Goal: Task Accomplishment & Management: Complete application form

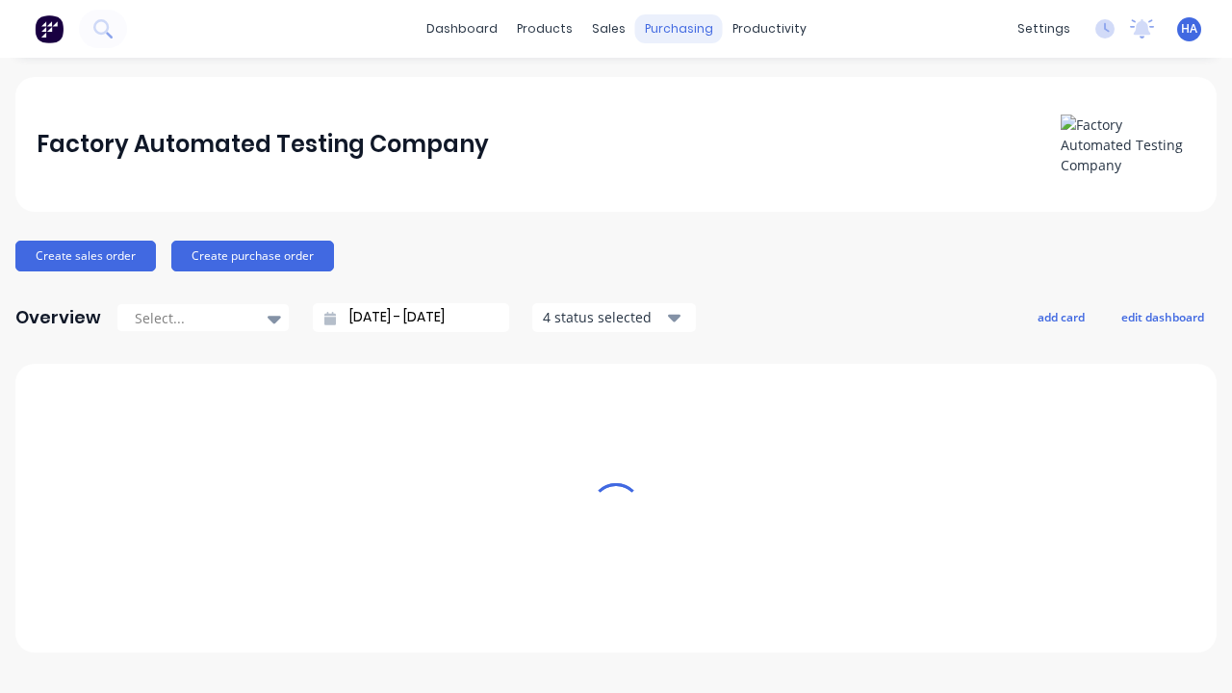
click at [671, 29] on div "purchasing" at bounding box center [679, 28] width 88 height 29
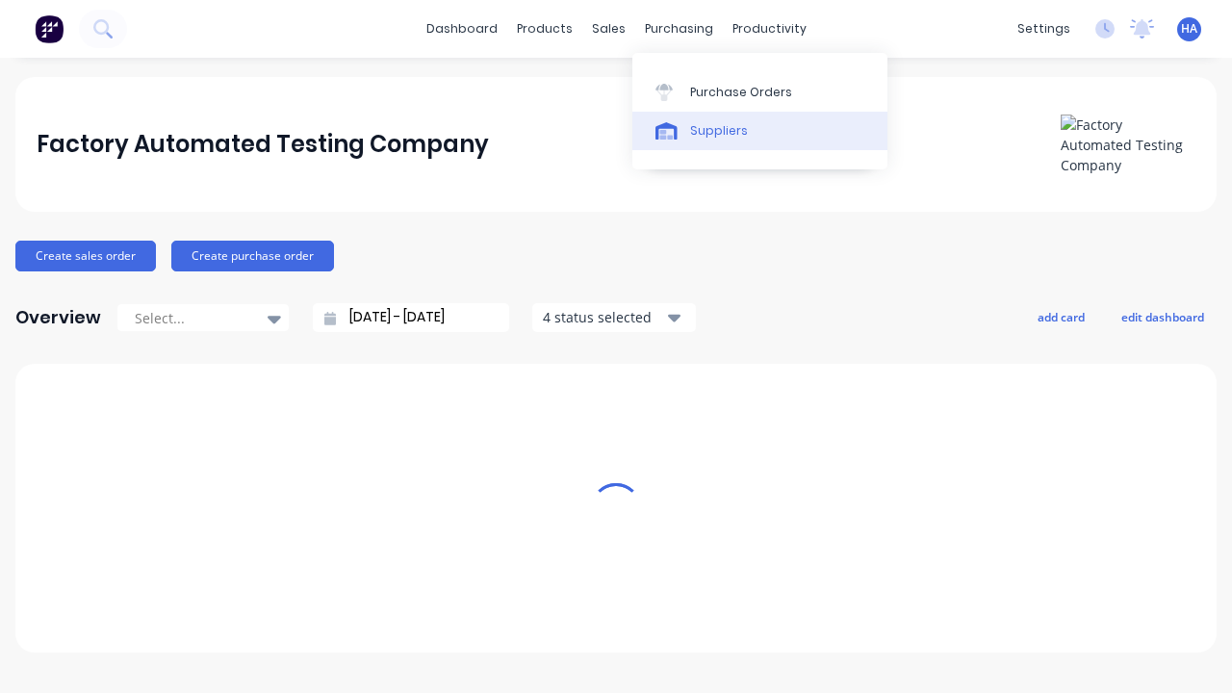
click at [759, 130] on link "Suppliers" at bounding box center [759, 131] width 255 height 38
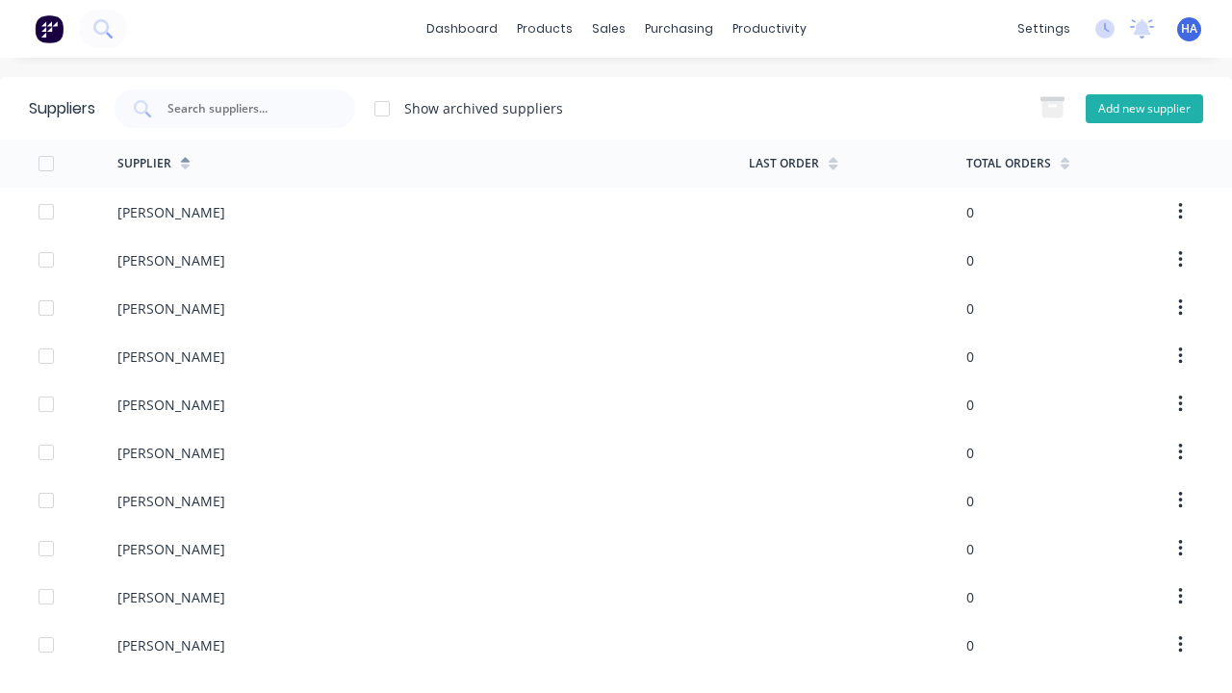
click at [1143, 108] on button "Add new supplier" at bounding box center [1143, 108] width 117 height 29
select select "AU"
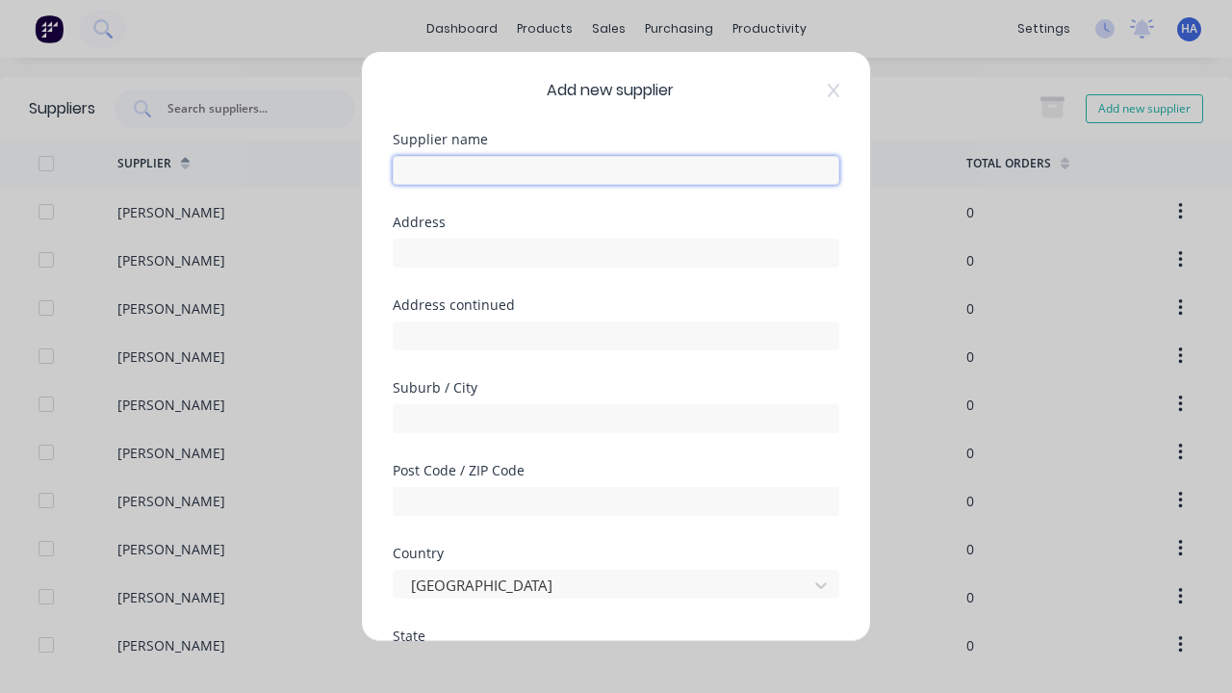
click at [616, 170] on input "text" at bounding box center [616, 170] width 446 height 29
type input "[PERSON_NAME]"
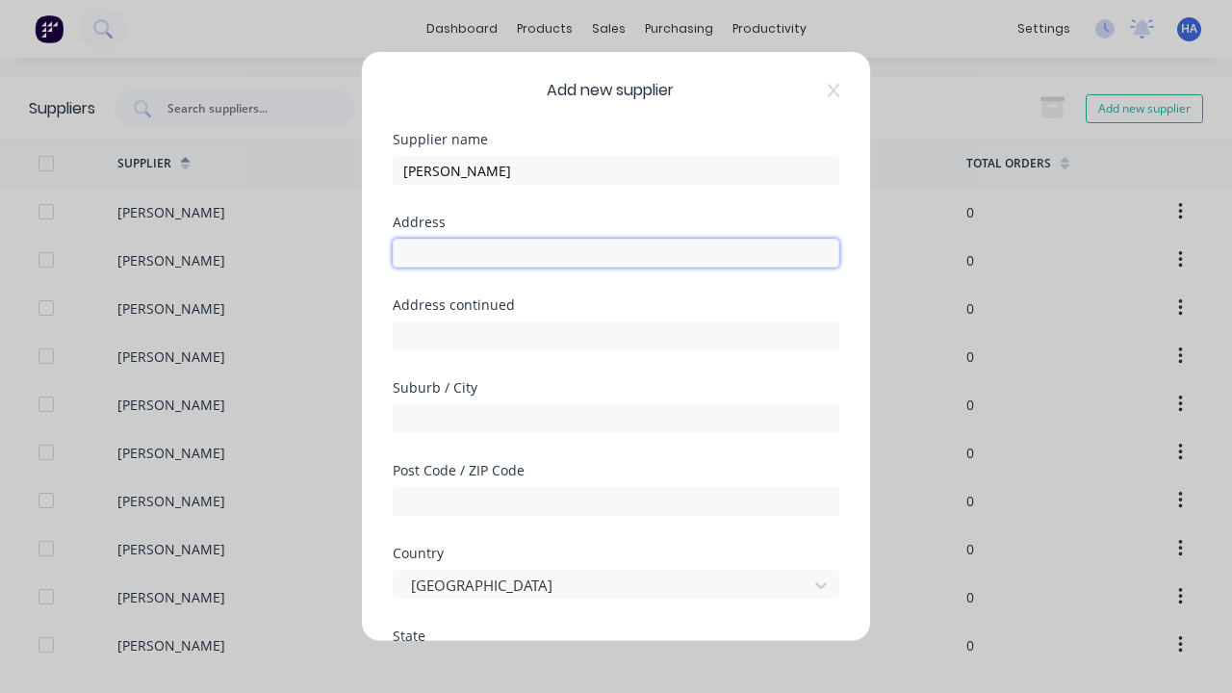
click at [616, 253] on input "text" at bounding box center [616, 253] width 446 height 29
type input "[STREET_ADDRESS]"
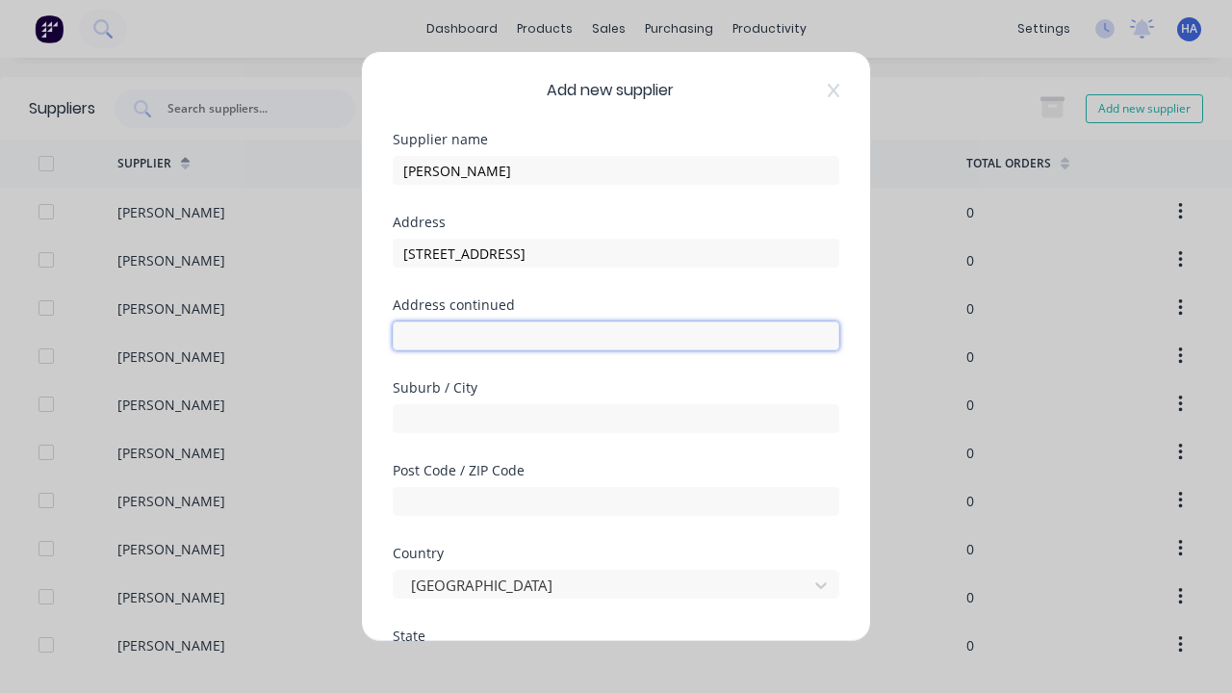
click at [616, 336] on input "text" at bounding box center [616, 335] width 446 height 29
type input "121 Zifu Extension"
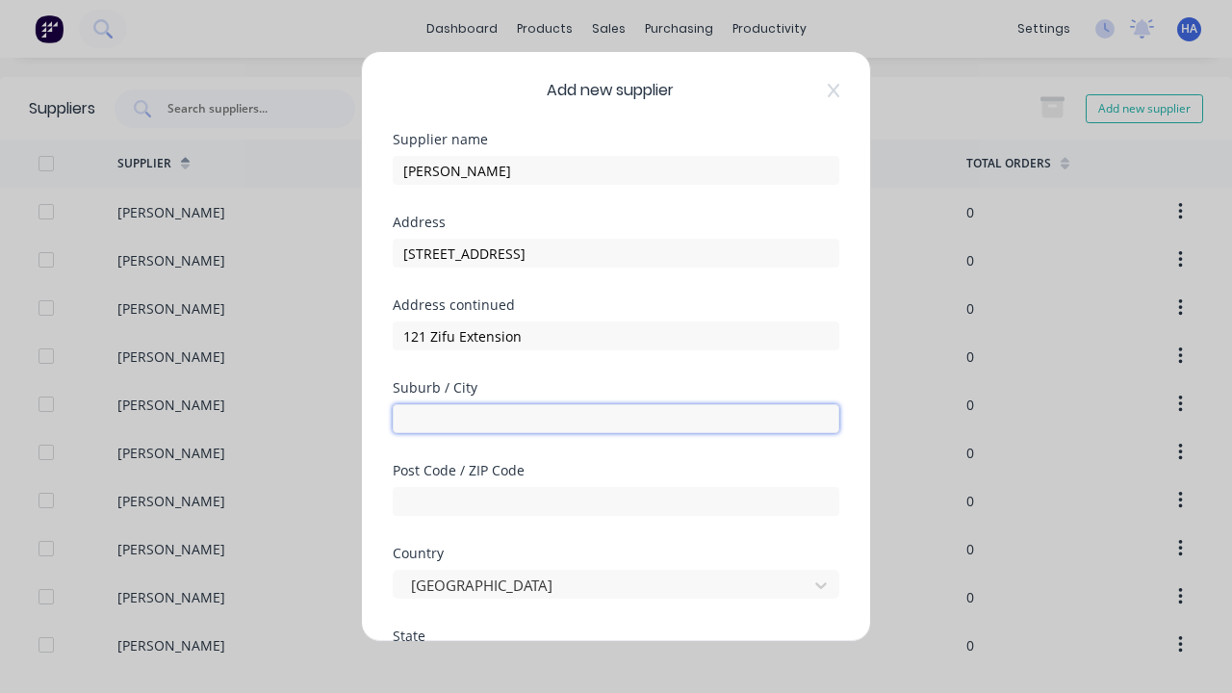
click at [616, 419] on input "text" at bounding box center [616, 418] width 446 height 29
type input "Devemeli"
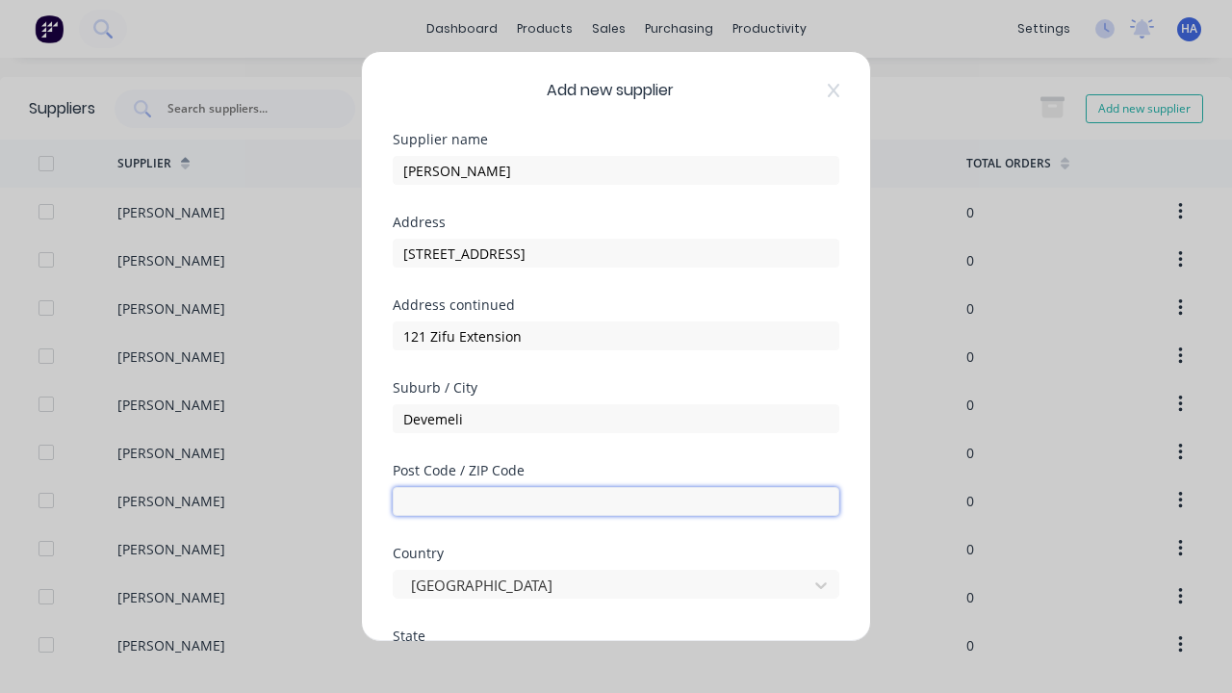
click at [616, 501] on input "text" at bounding box center [616, 501] width 446 height 29
type input "4120"
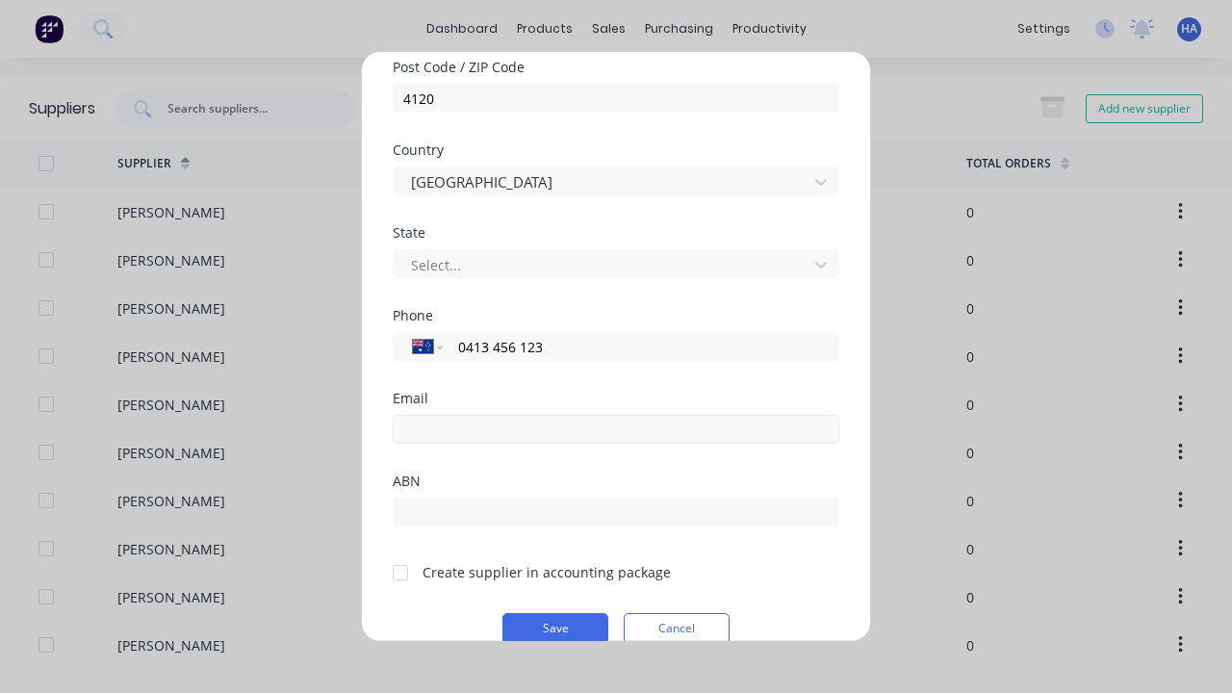
type input "0413 456 123"
click at [616, 429] on input "email" at bounding box center [616, 429] width 446 height 29
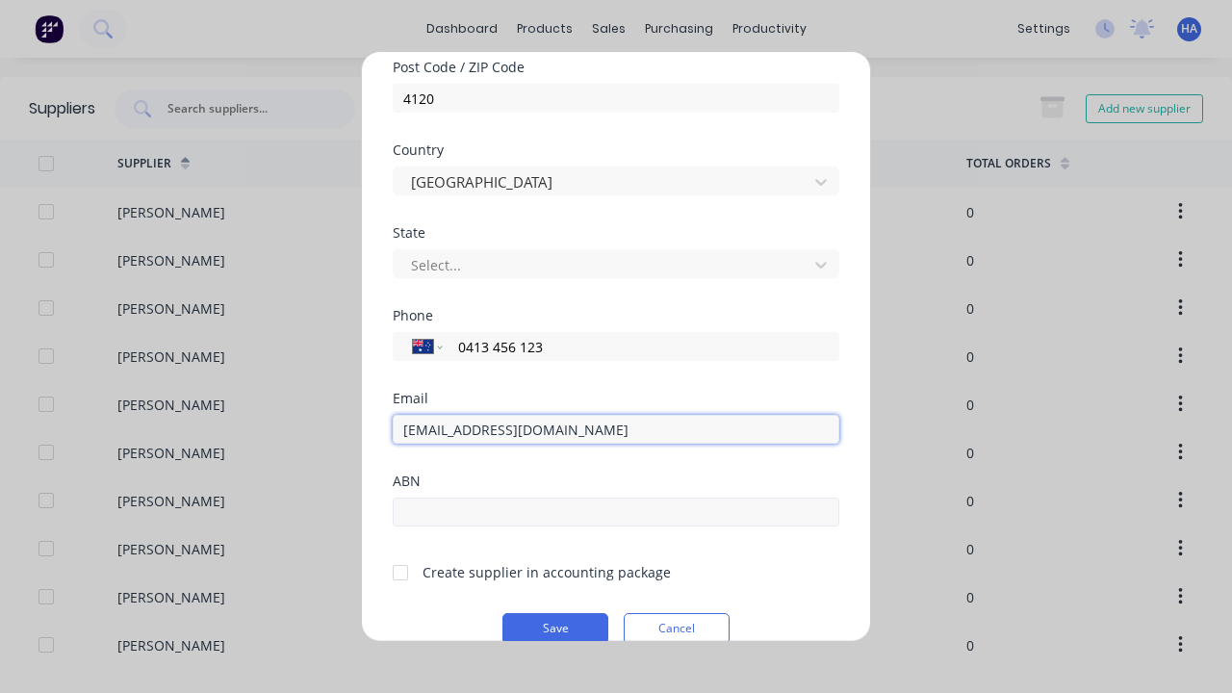
type input "[EMAIL_ADDRESS][DOMAIN_NAME]"
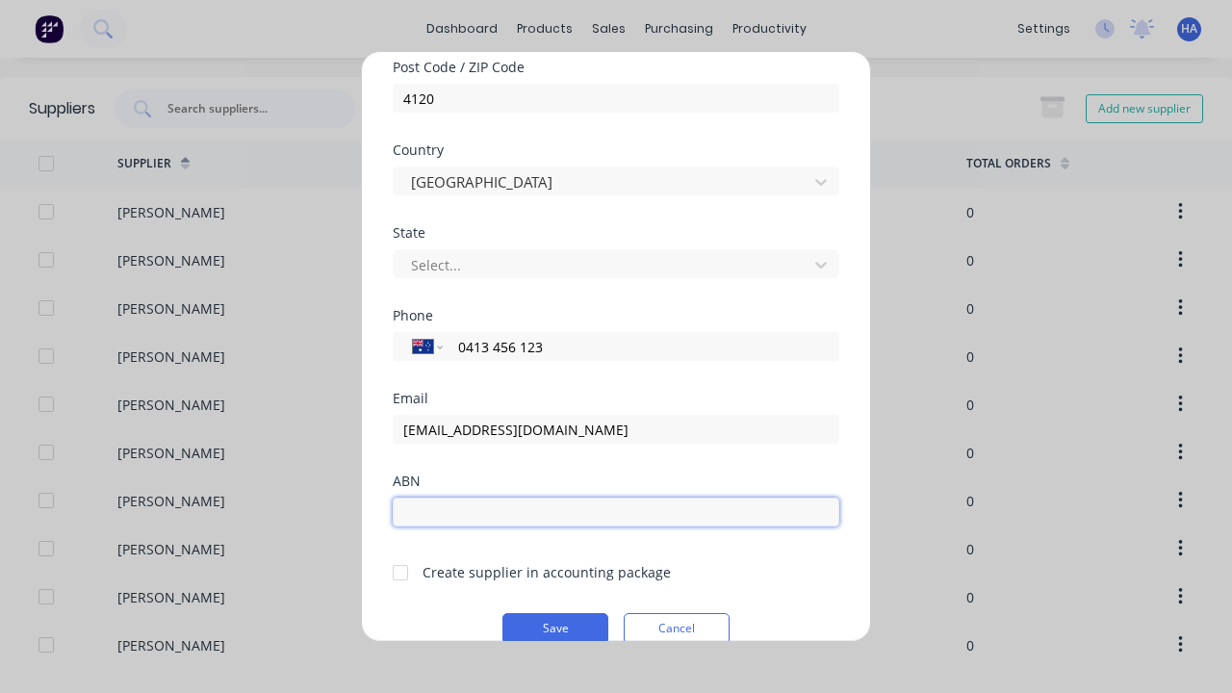
click at [616, 512] on input "text" at bounding box center [616, 511] width 446 height 29
type input "12341234"
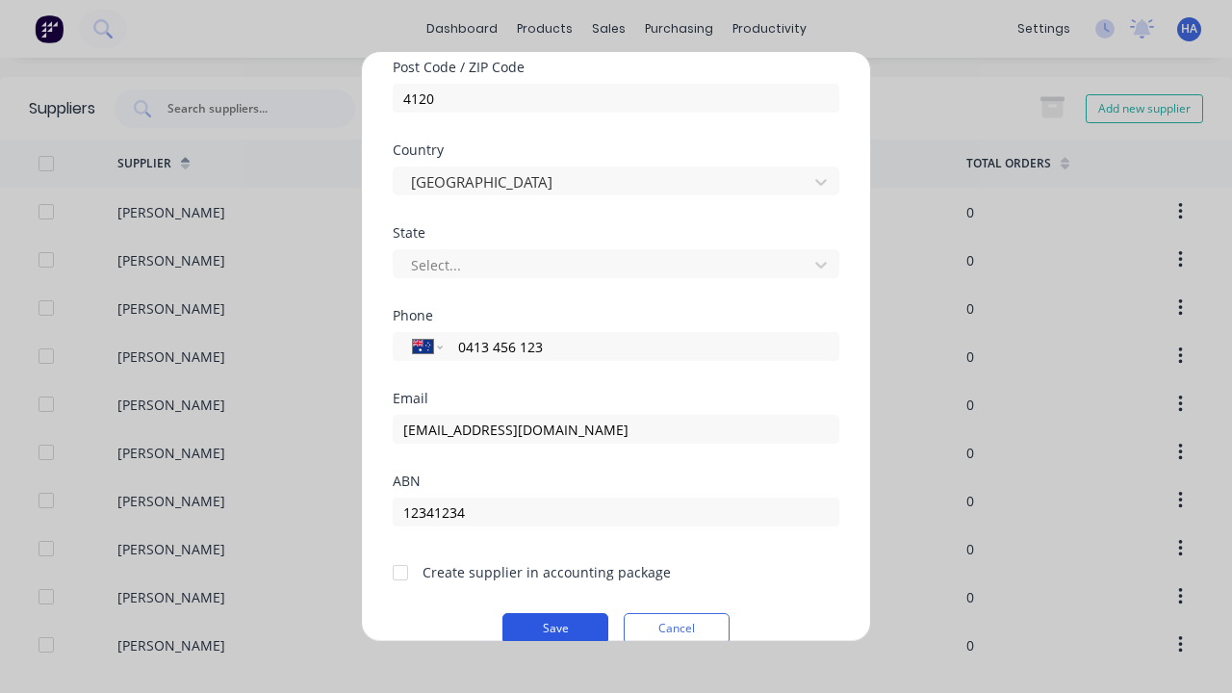
click at [555, 625] on button "Save" at bounding box center [555, 628] width 106 height 31
